Goal: Information Seeking & Learning: Check status

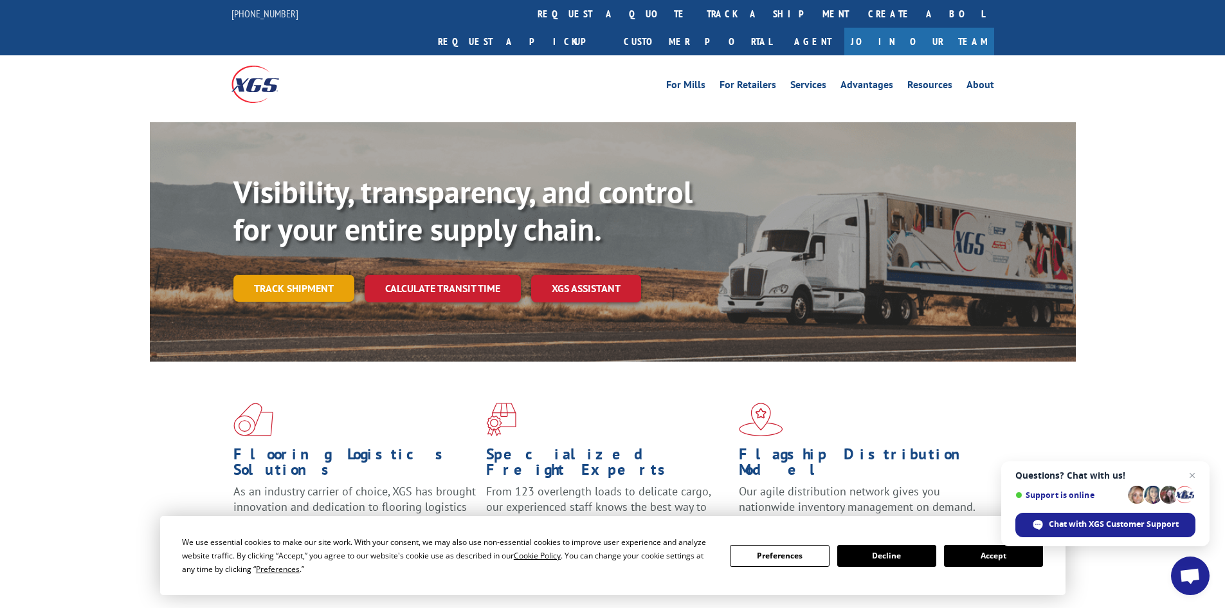
click at [310, 275] on link "Track shipment" at bounding box center [294, 288] width 121 height 27
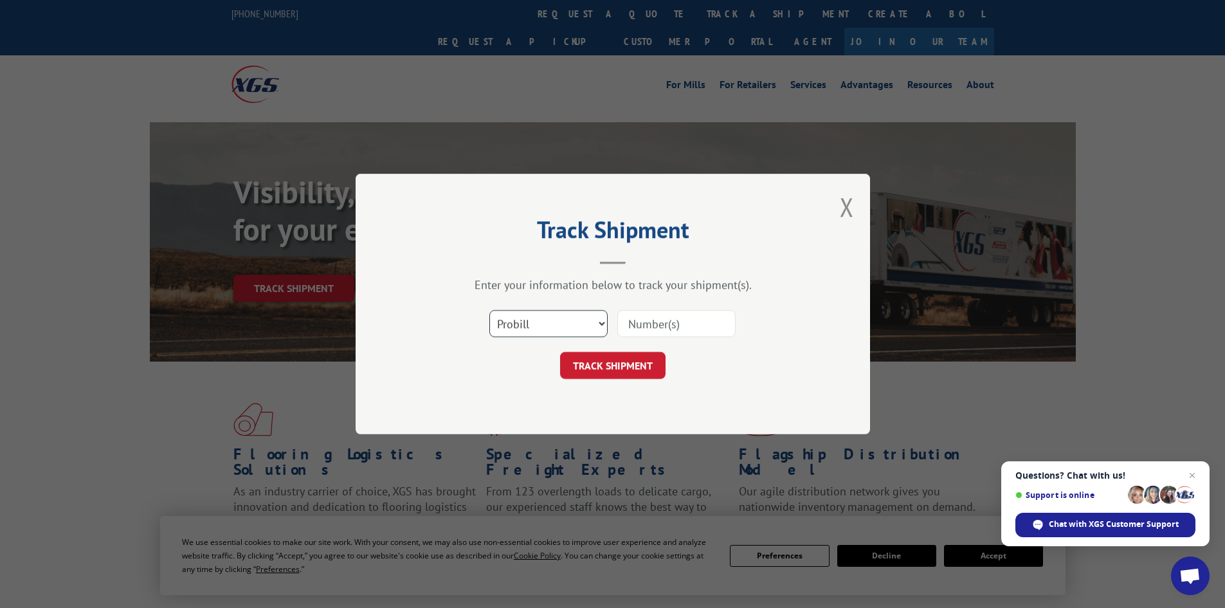
click at [527, 318] on select "Select category... Probill BOL PO" at bounding box center [549, 323] width 118 height 27
select select "bol"
click at [490, 310] on select "Select category... Probill BOL PO" at bounding box center [549, 323] width 118 height 27
click at [668, 326] on input at bounding box center [677, 323] width 118 height 27
type input "60151182"
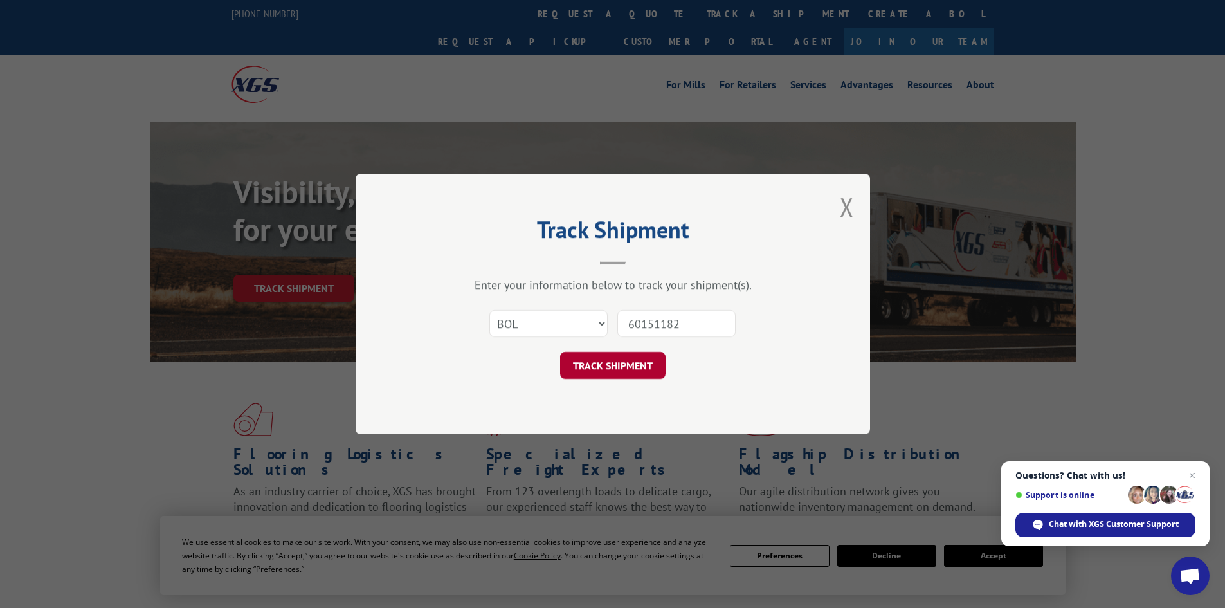
click at [616, 371] on button "TRACK SHIPMENT" at bounding box center [612, 365] width 105 height 27
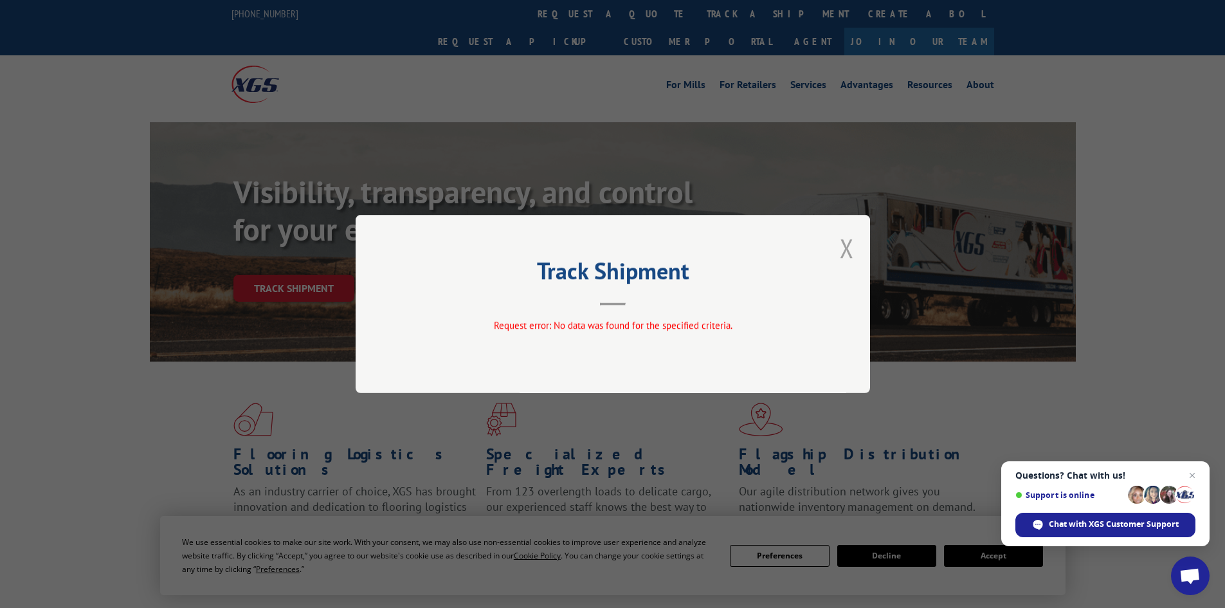
click at [846, 249] on button "Close modal" at bounding box center [847, 248] width 14 height 34
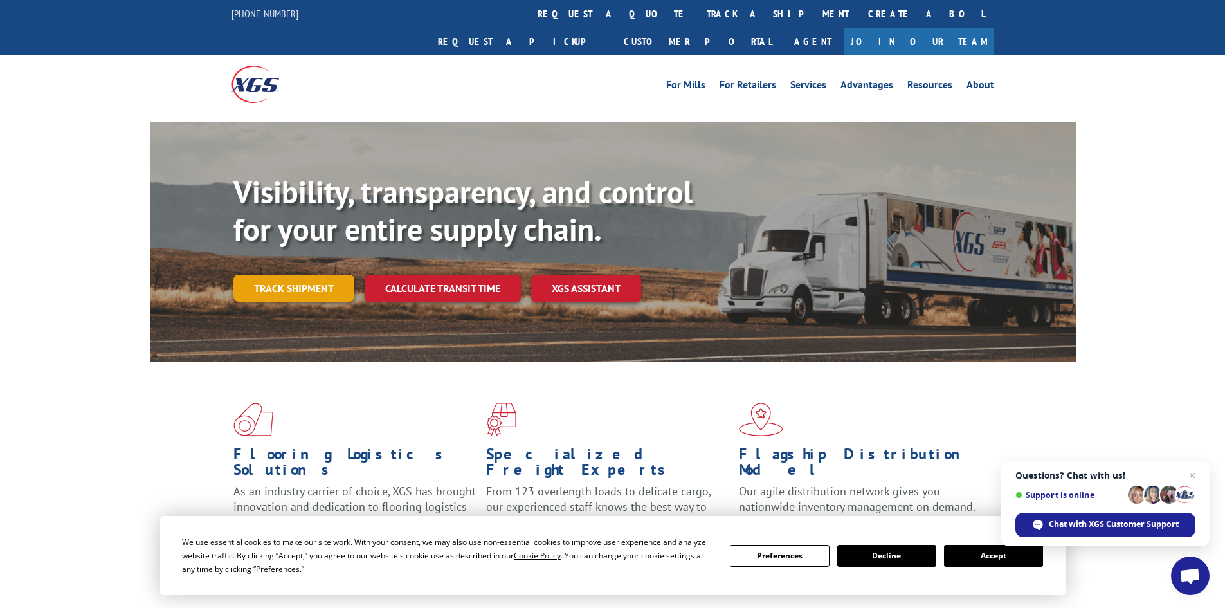
click at [286, 275] on link "Track shipment" at bounding box center [294, 288] width 121 height 27
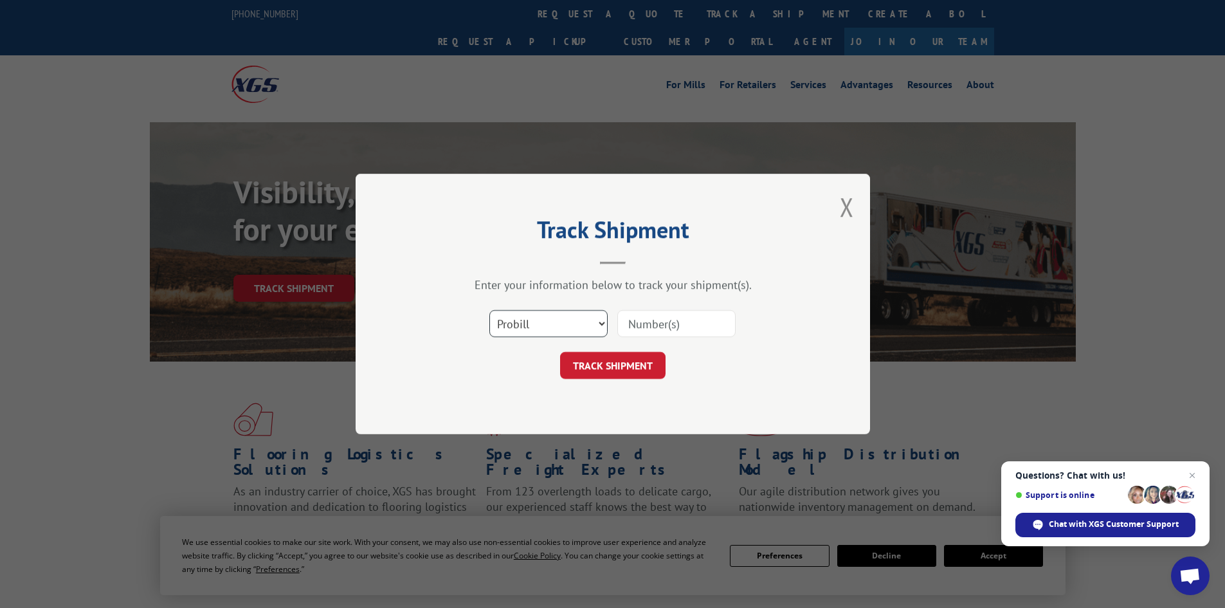
click at [524, 317] on select "Select category... Probill BOL PO" at bounding box center [549, 323] width 118 height 27
select select "bol"
click at [490, 310] on select "Select category... Probill BOL PO" at bounding box center [549, 323] width 118 height 27
click at [654, 320] on input at bounding box center [677, 323] width 118 height 27
type input "6011306"
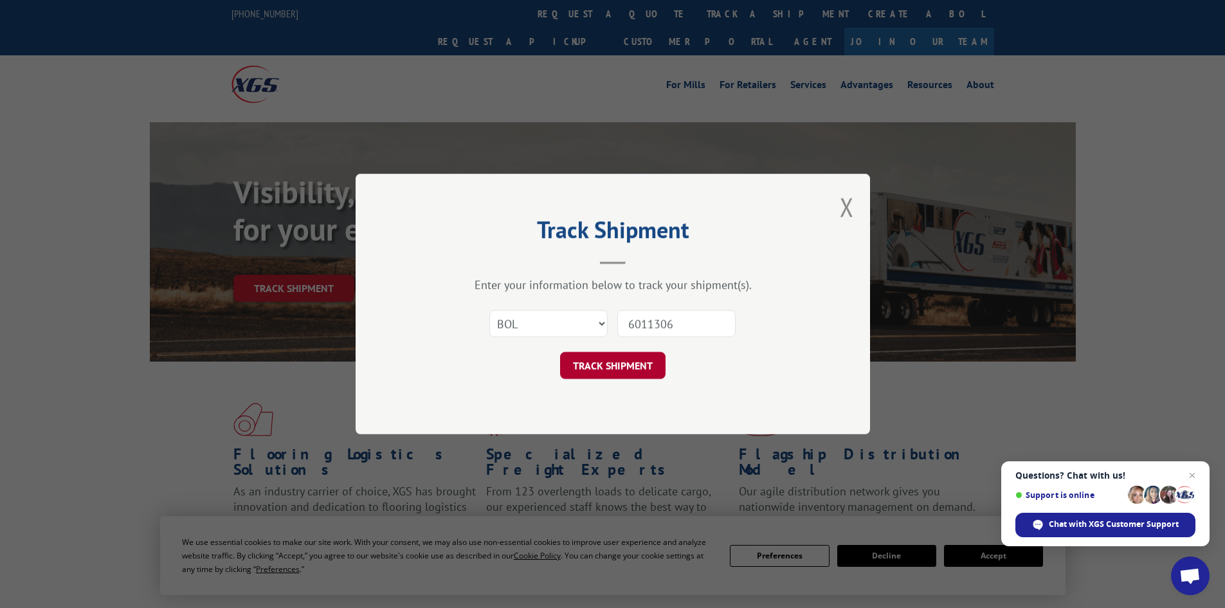
click at [602, 362] on button "TRACK SHIPMENT" at bounding box center [612, 365] width 105 height 27
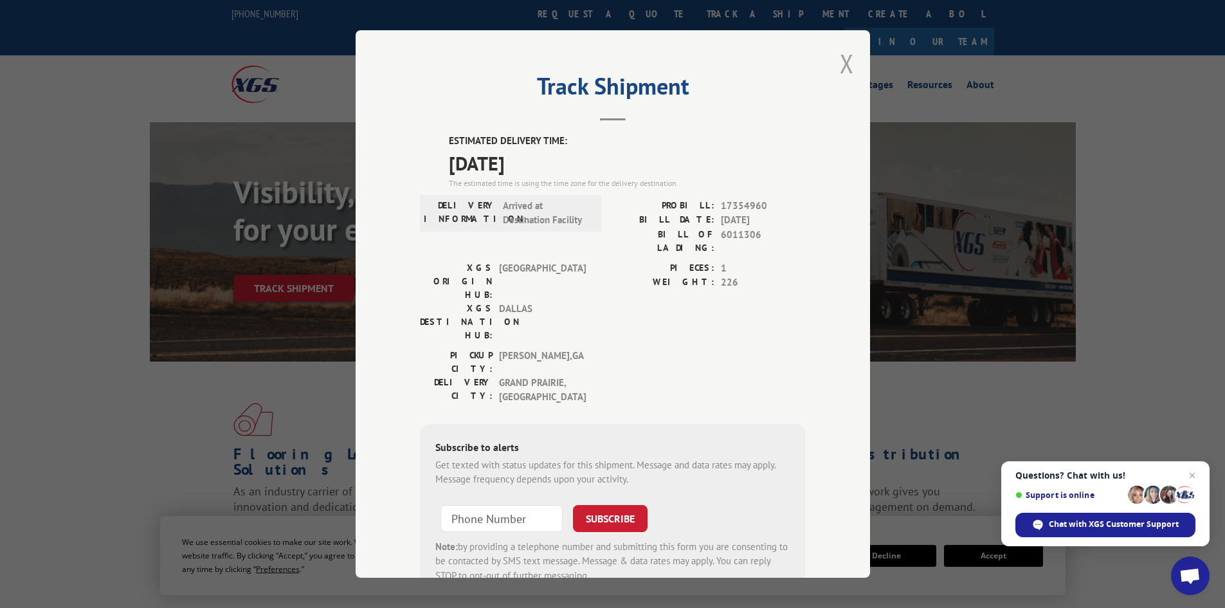
click at [840, 59] on button "Close modal" at bounding box center [847, 63] width 14 height 34
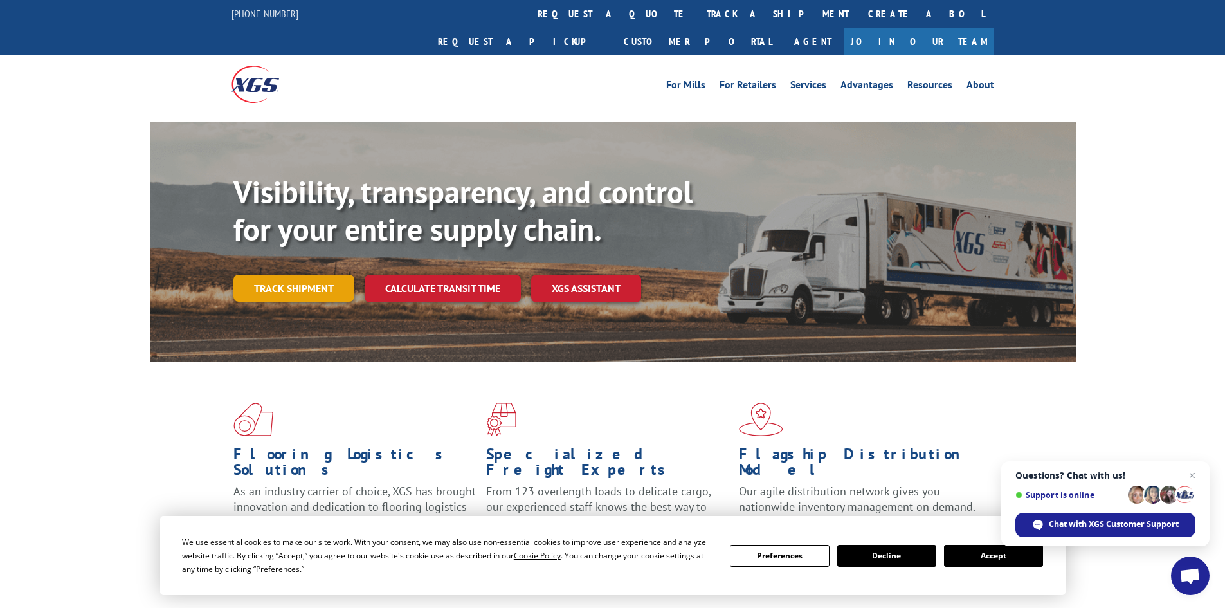
click at [282, 275] on link "Track shipment" at bounding box center [294, 288] width 121 height 27
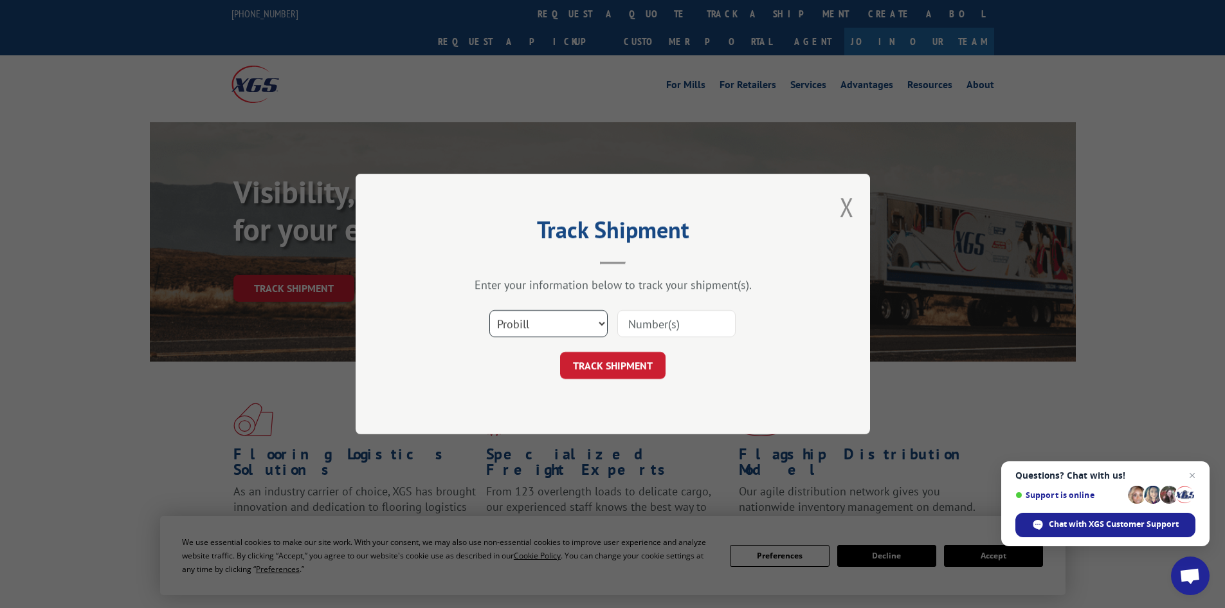
click at [569, 327] on select "Select category... Probill BOL PO" at bounding box center [549, 323] width 118 height 27
select select "bol"
click at [490, 310] on select "Select category... Probill BOL PO" at bounding box center [549, 323] width 118 height 27
click at [646, 318] on input at bounding box center [677, 323] width 118 height 27
type input "6015182"
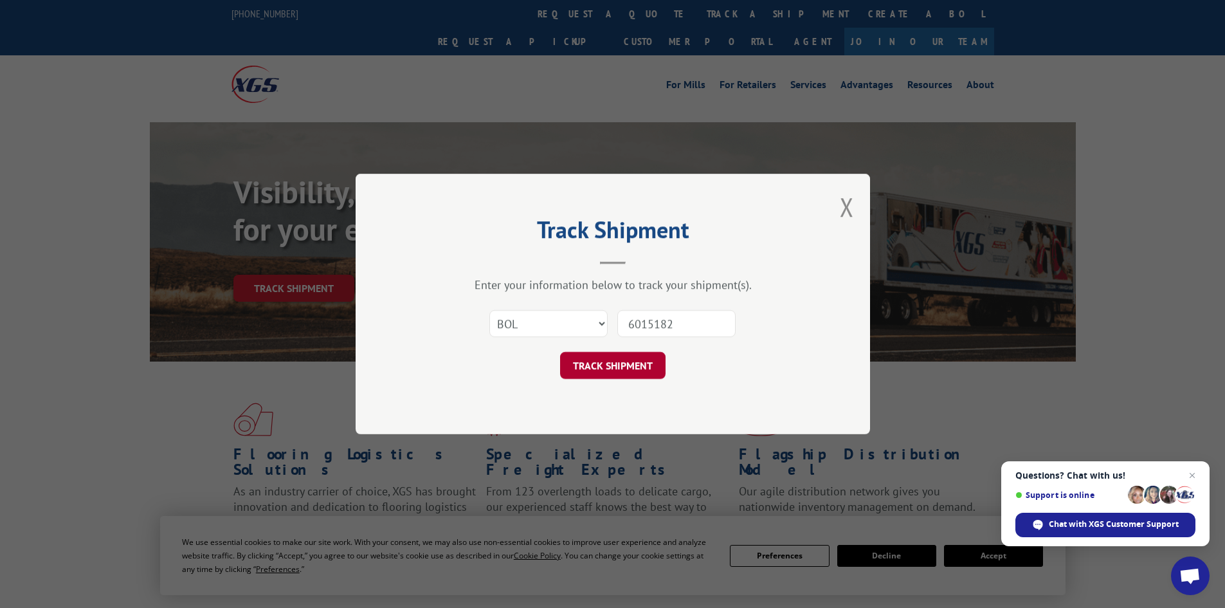
click at [619, 367] on button "TRACK SHIPMENT" at bounding box center [612, 365] width 105 height 27
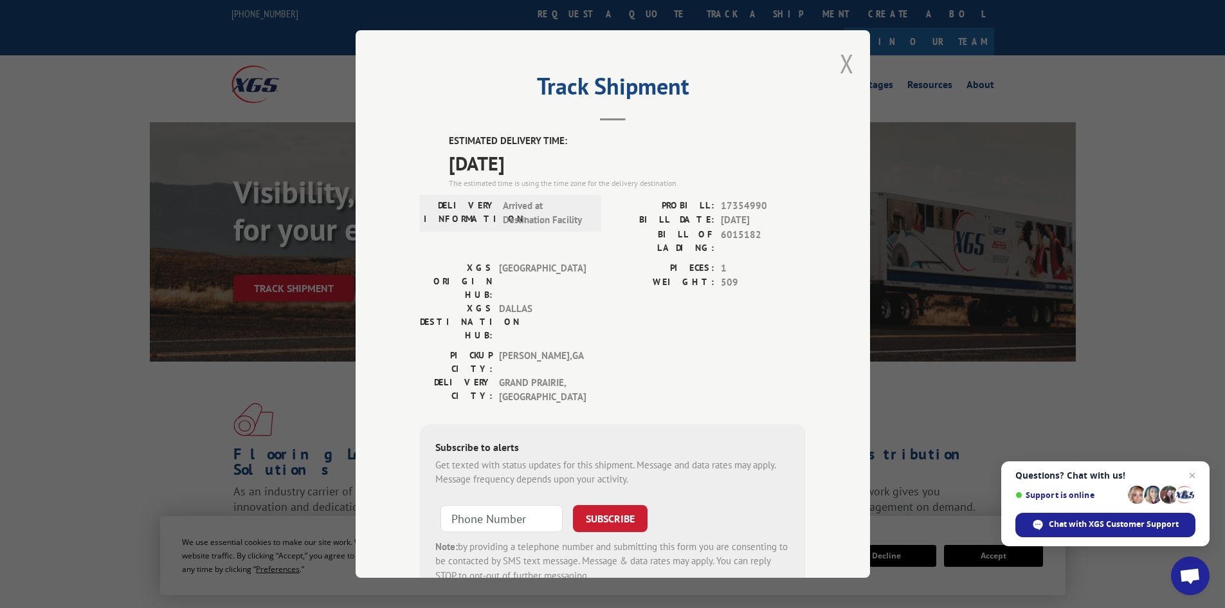
click at [843, 66] on button "Close modal" at bounding box center [847, 63] width 14 height 34
